Goal: Task Accomplishment & Management: Manage account settings

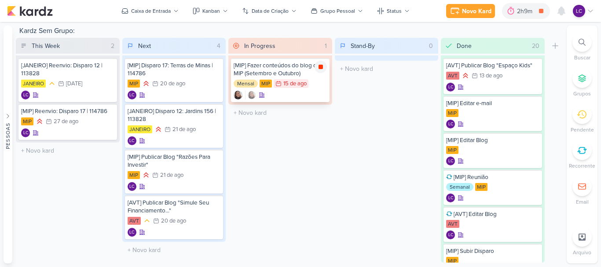
click at [320, 66] on icon at bounding box center [321, 67] width 4 height 4
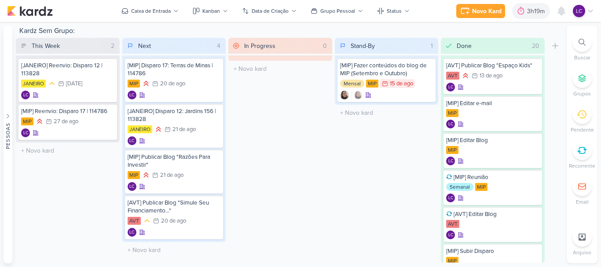
click at [589, 11] on icon at bounding box center [590, 10] width 7 height 7
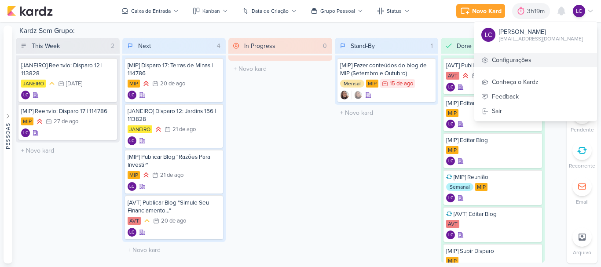
click at [513, 62] on link "Configurações" at bounding box center [535, 60] width 123 height 15
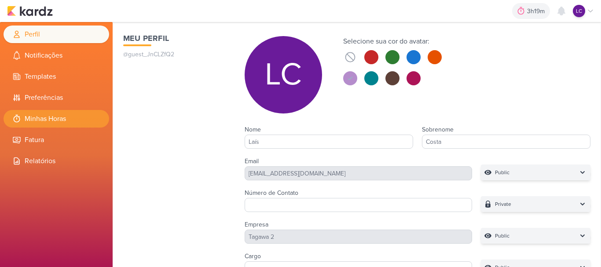
click at [66, 118] on li "Minhas Horas" at bounding box center [57, 119] width 106 height 18
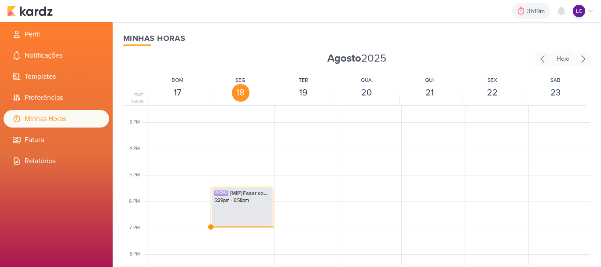
scroll to position [296, 0]
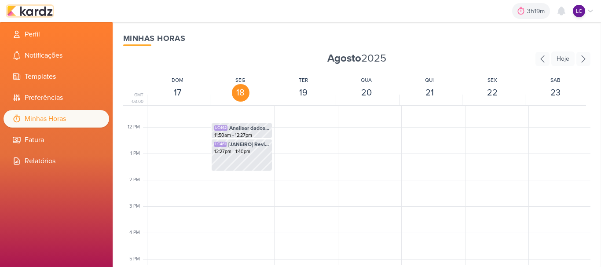
click at [33, 11] on img at bounding box center [30, 11] width 46 height 11
